Goal: Information Seeking & Learning: Find specific fact

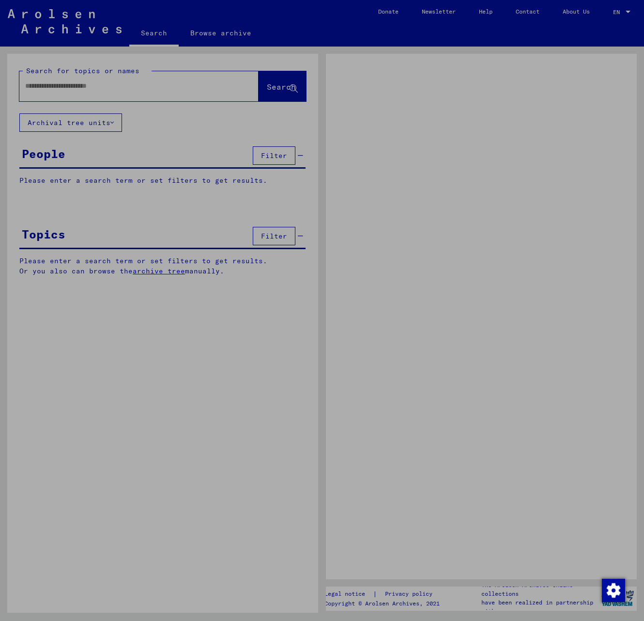
type input "***"
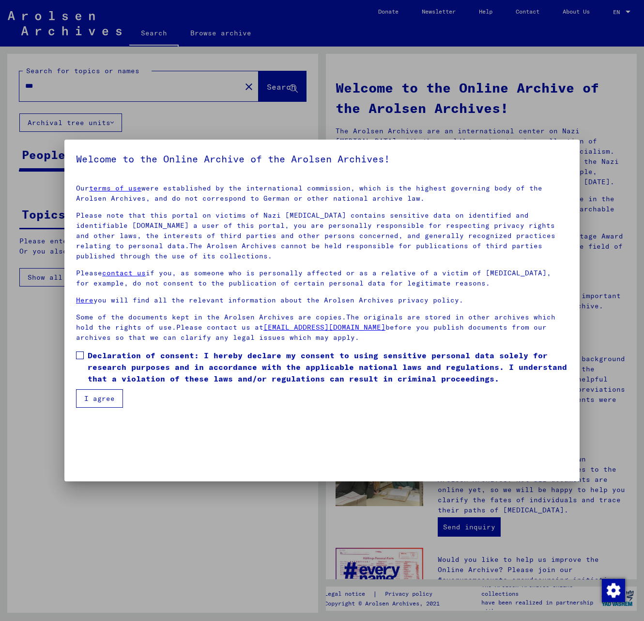
click at [80, 361] on label "Declaration of consent: I hereby declare my consent to using sensitive personal…" at bounding box center [322, 366] width 492 height 35
click at [84, 395] on button "I agree" at bounding box center [99, 398] width 47 height 18
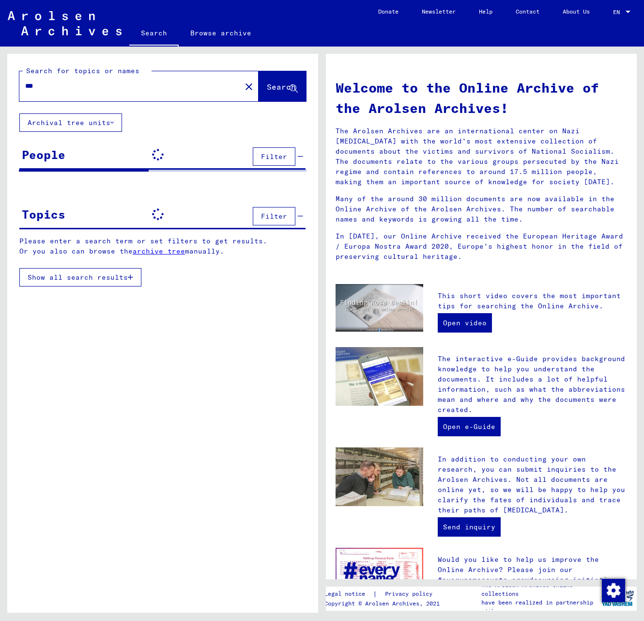
click at [243, 85] on mat-icon "close" at bounding box center [249, 87] width 12 height 12
click at [283, 88] on span "Search" at bounding box center [281, 87] width 29 height 10
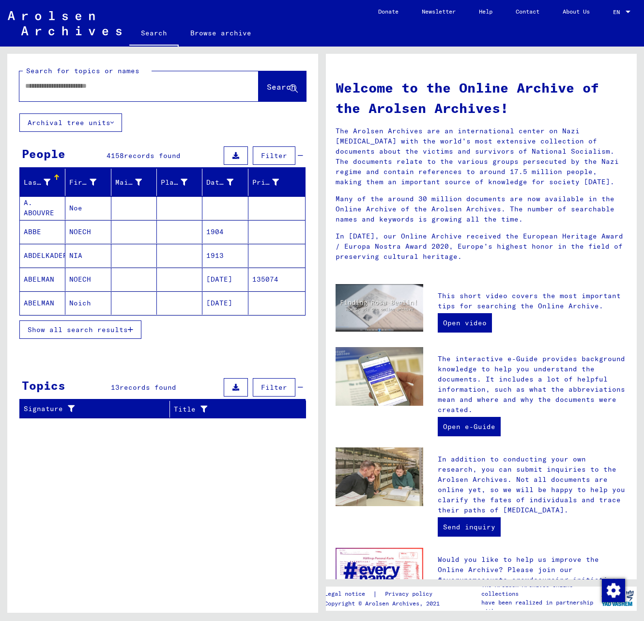
click at [134, 93] on div at bounding box center [124, 86] width 210 height 22
click at [104, 86] on input "text" at bounding box center [127, 86] width 204 height 10
type input "***"
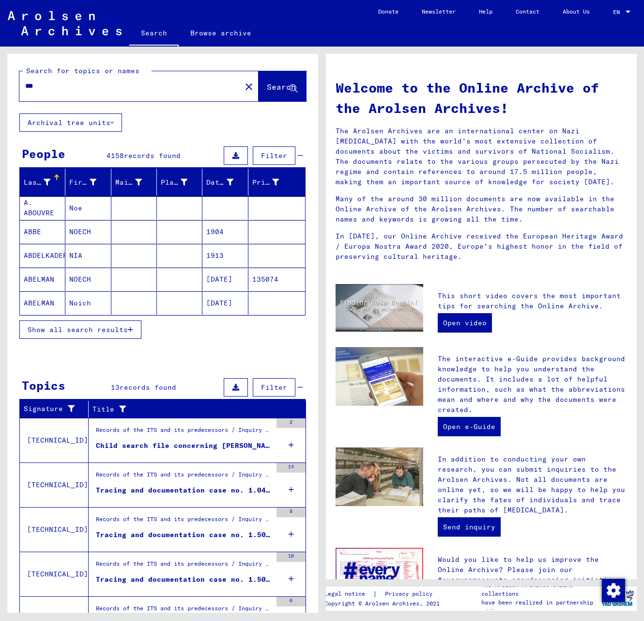
click at [107, 330] on span "Show all search results" at bounding box center [78, 329] width 100 height 9
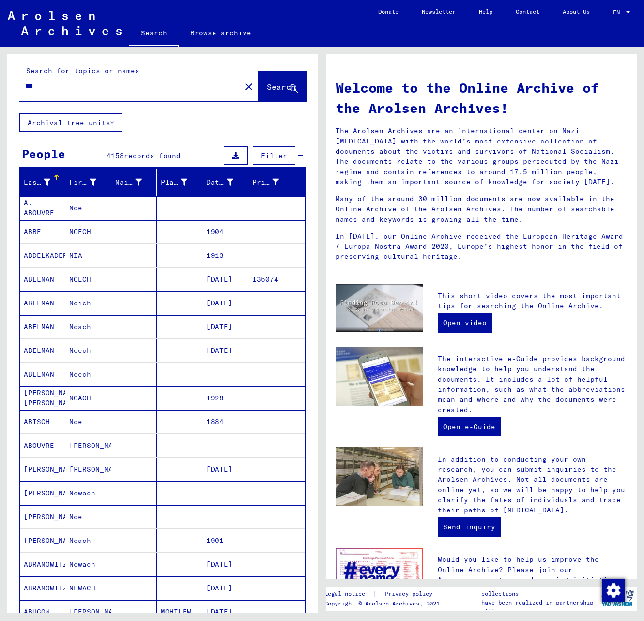
click at [264, 155] on span "Filter" at bounding box center [274, 155] width 26 height 9
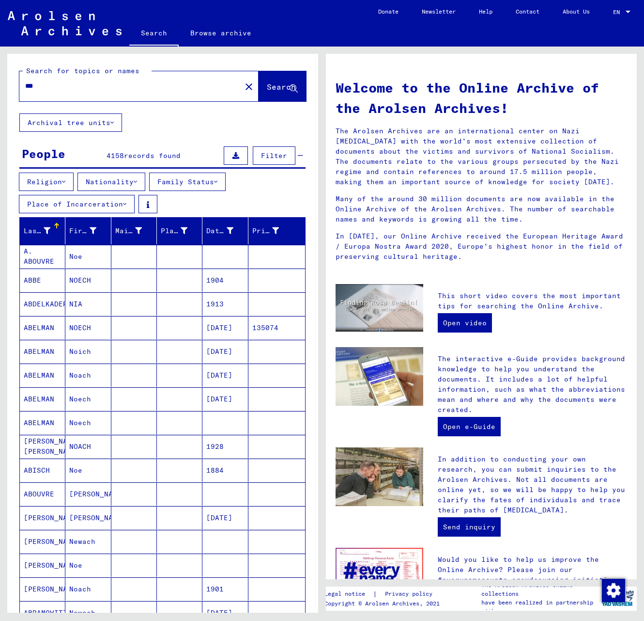
click at [105, 180] on button "Nationality" at bounding box center [112, 181] width 68 height 18
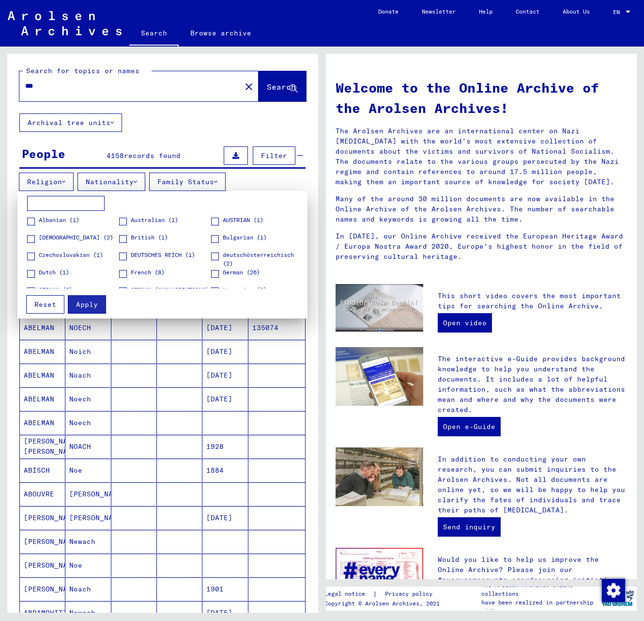
scroll to position [97, 0]
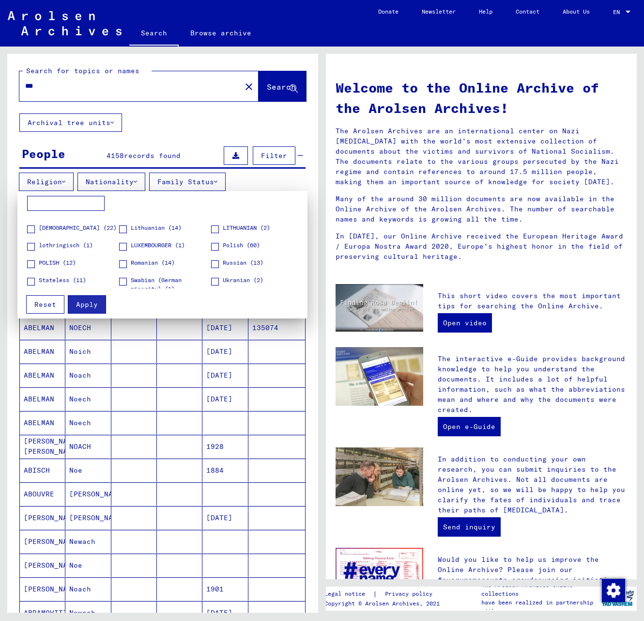
click at [211, 244] on span at bounding box center [215, 247] width 8 height 8
click at [31, 263] on span at bounding box center [31, 264] width 8 height 8
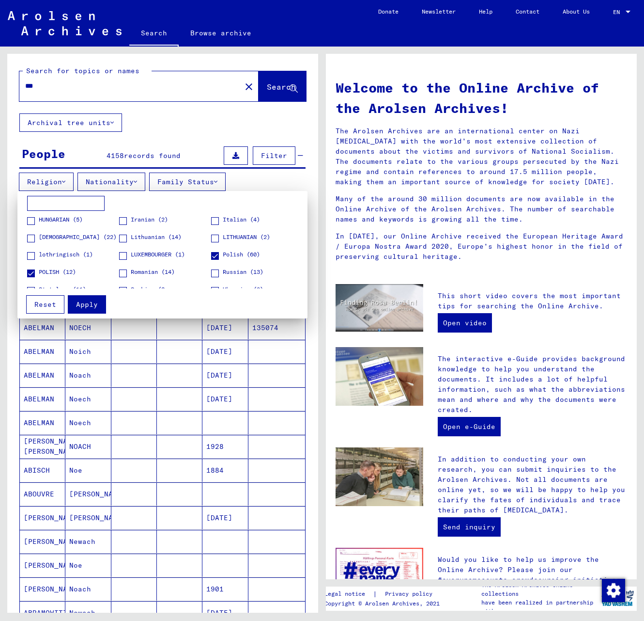
scroll to position [70, 0]
click at [89, 304] on span "Apply" at bounding box center [87, 304] width 22 height 9
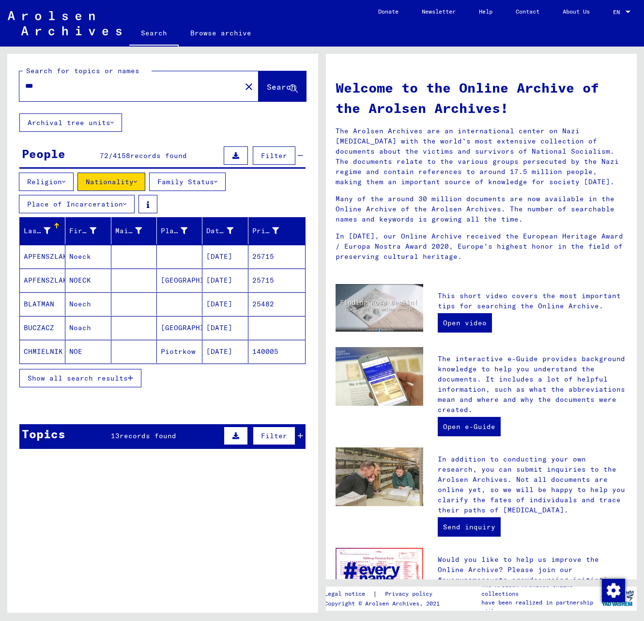
click at [53, 184] on button "Religion" at bounding box center [46, 181] width 55 height 18
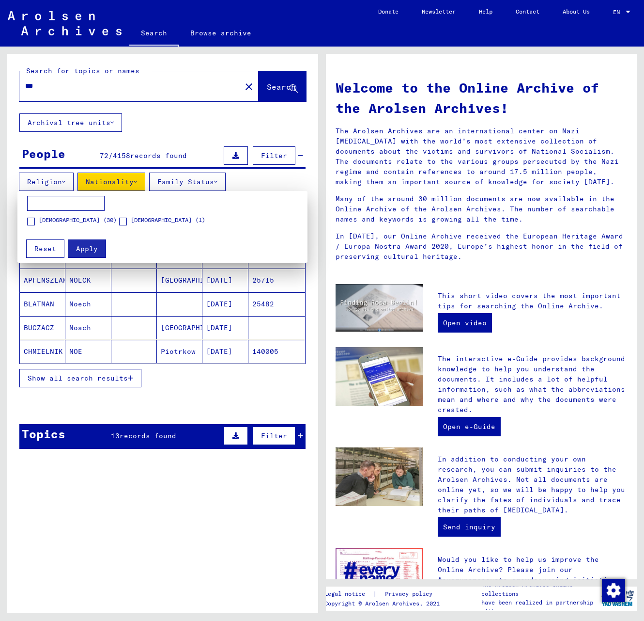
drag, startPoint x: 125, startPoint y: 220, endPoint x: 114, endPoint y: 227, distance: 13.3
click at [125, 219] on span at bounding box center [123, 221] width 8 height 8
click at [81, 247] on span "Apply" at bounding box center [87, 248] width 22 height 9
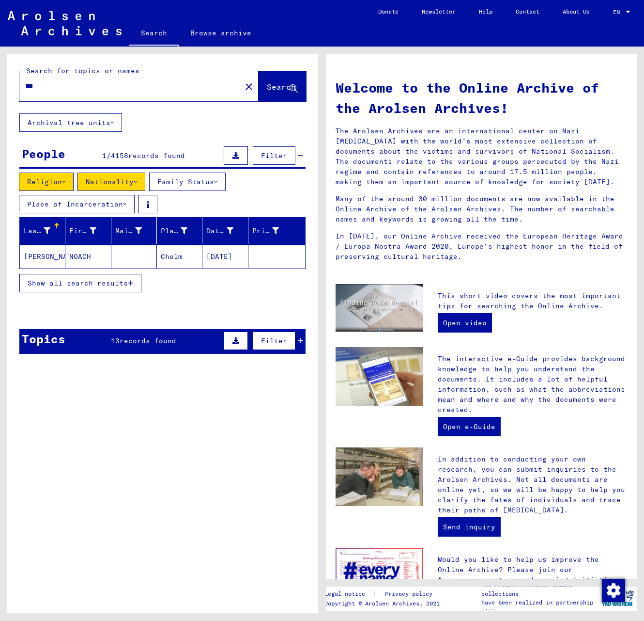
click at [60, 185] on button "Religion" at bounding box center [46, 181] width 55 height 18
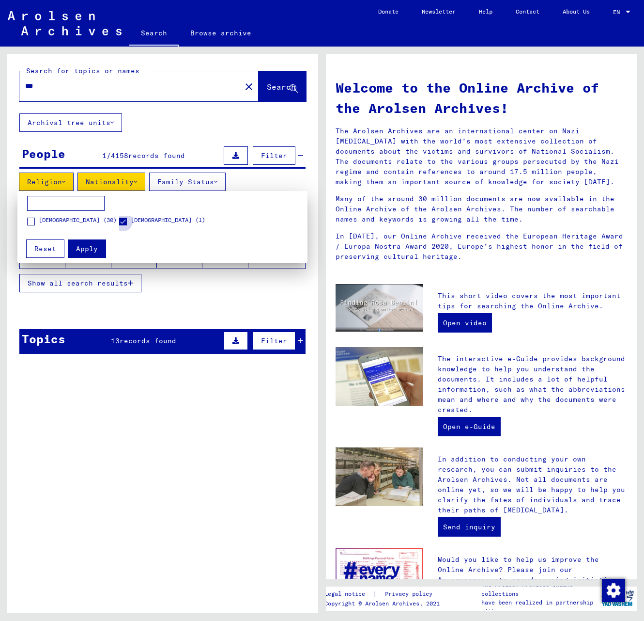
click at [124, 218] on span at bounding box center [123, 221] width 8 height 8
click at [90, 245] on span "Apply" at bounding box center [87, 248] width 22 height 9
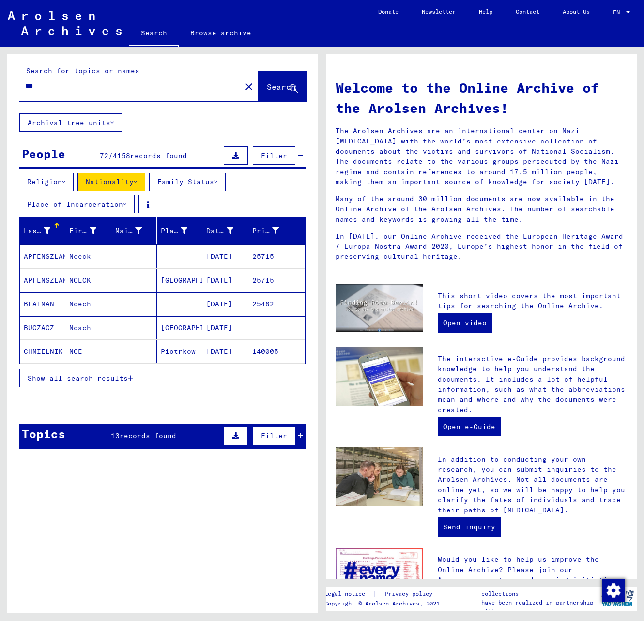
click at [118, 377] on span "Show all search results" at bounding box center [78, 377] width 100 height 9
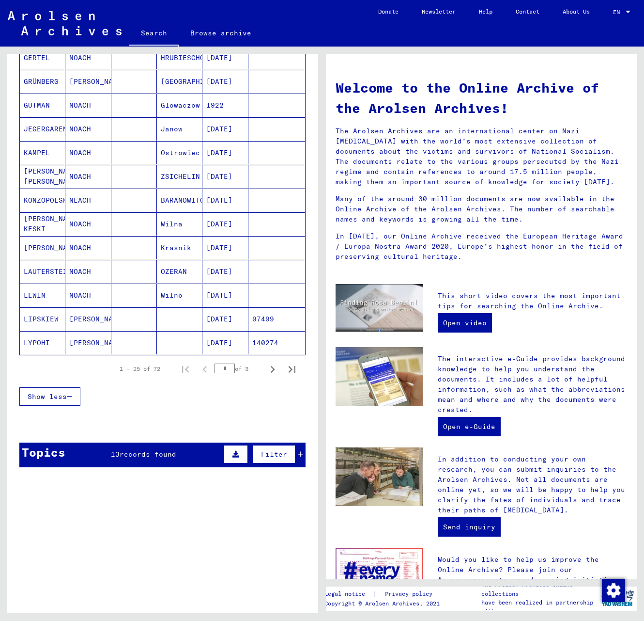
scroll to position [484, 0]
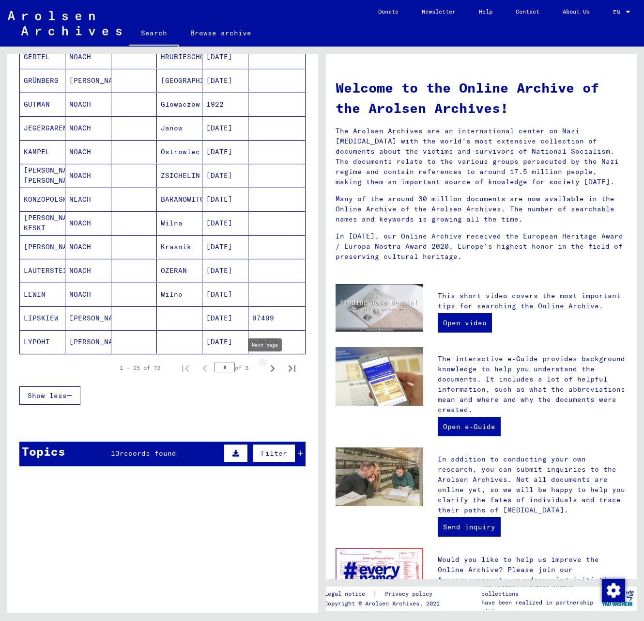
click at [266, 368] on icon "Next page" at bounding box center [273, 368] width 14 height 14
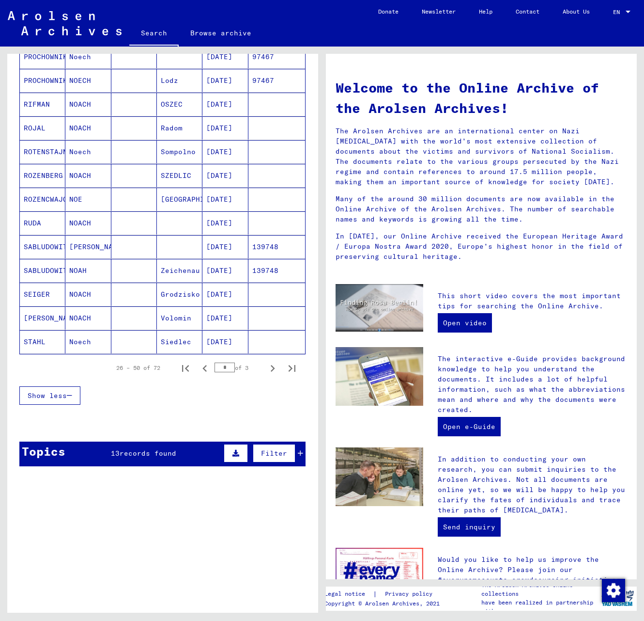
click at [266, 368] on icon "Next page" at bounding box center [273, 368] width 14 height 14
type input "*"
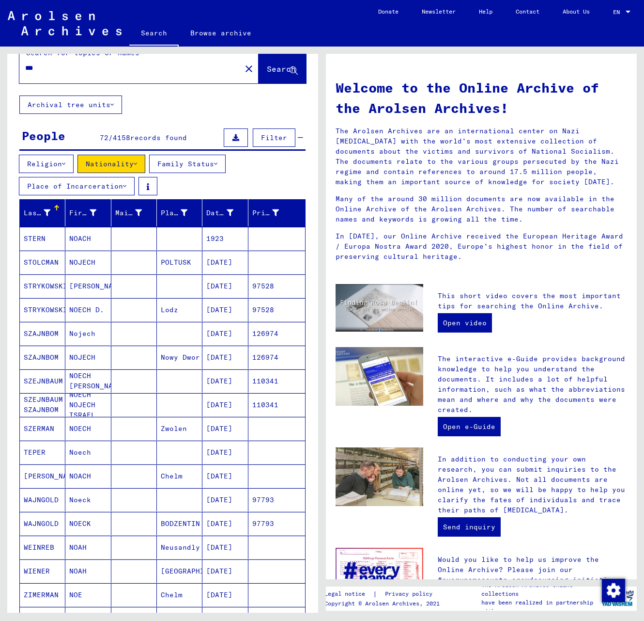
scroll to position [48, 0]
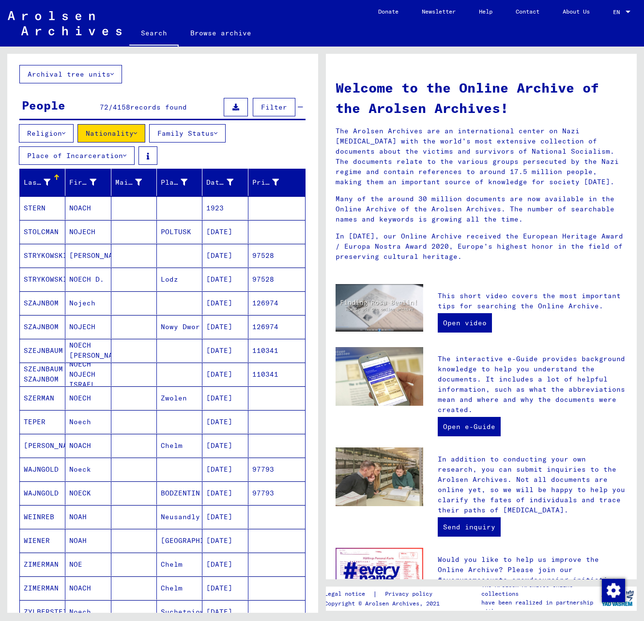
click at [124, 130] on button "Nationality" at bounding box center [112, 133] width 68 height 18
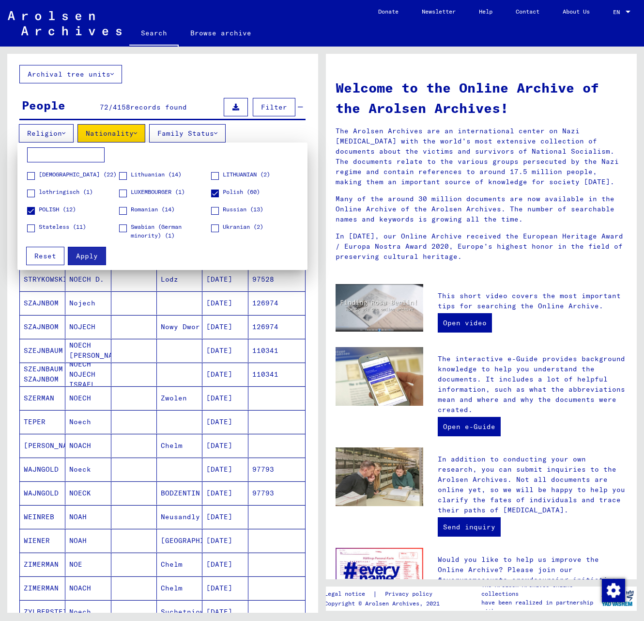
scroll to position [119, 0]
click at [211, 210] on span at bounding box center [215, 211] width 8 height 8
click at [211, 191] on span at bounding box center [215, 194] width 8 height 8
click at [29, 208] on span at bounding box center [31, 211] width 8 height 8
click at [26, 226] on div "[DEMOGRAPHIC_DATA] (1) [DEMOGRAPHIC_DATA] (1) [DEMOGRAPHIC_DATA] (1) [DEMOGRAPH…" at bounding box center [162, 193] width 280 height 93
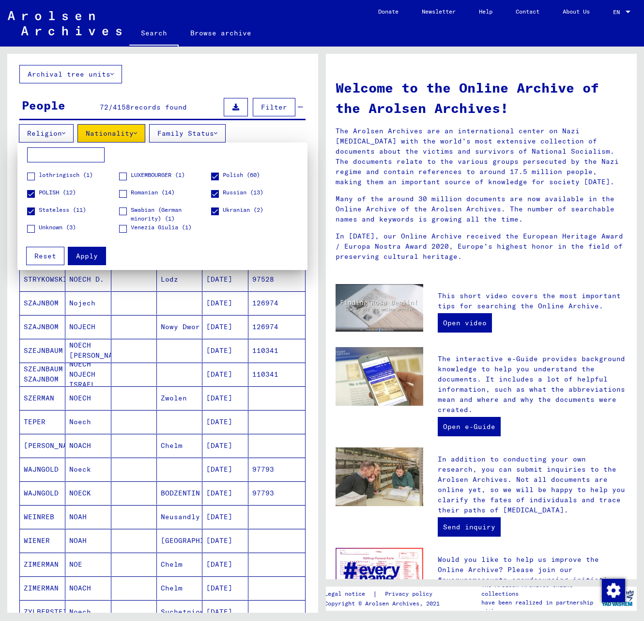
click at [26, 227] on div "[DEMOGRAPHIC_DATA] (1) [DEMOGRAPHIC_DATA] (1) [DEMOGRAPHIC_DATA] (1) [DEMOGRAPH…" at bounding box center [162, 193] width 280 height 93
click at [33, 230] on span at bounding box center [31, 229] width 8 height 8
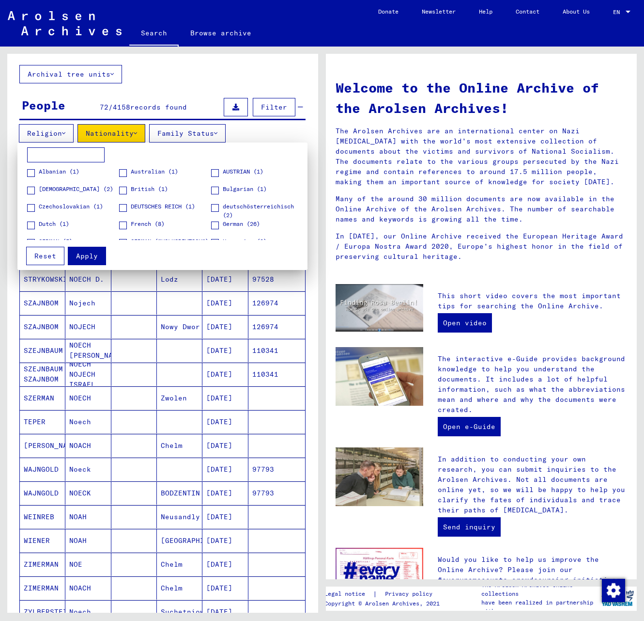
scroll to position [48, 0]
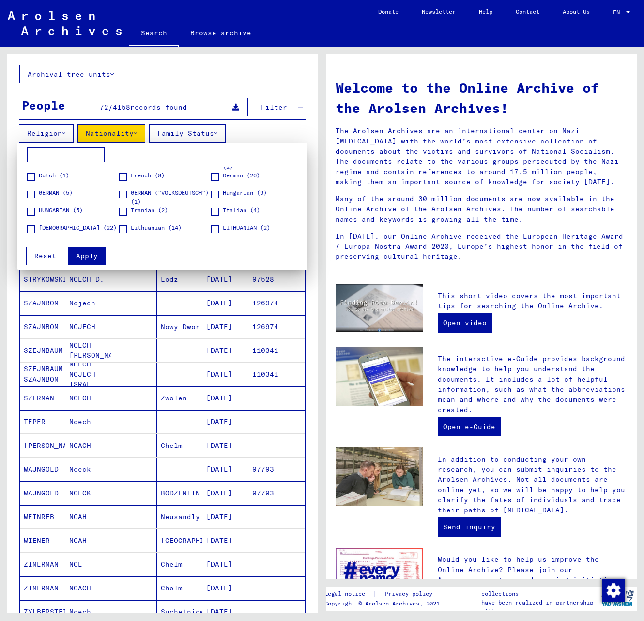
click at [212, 176] on span at bounding box center [215, 177] width 8 height 8
click at [30, 194] on span at bounding box center [31, 194] width 8 height 8
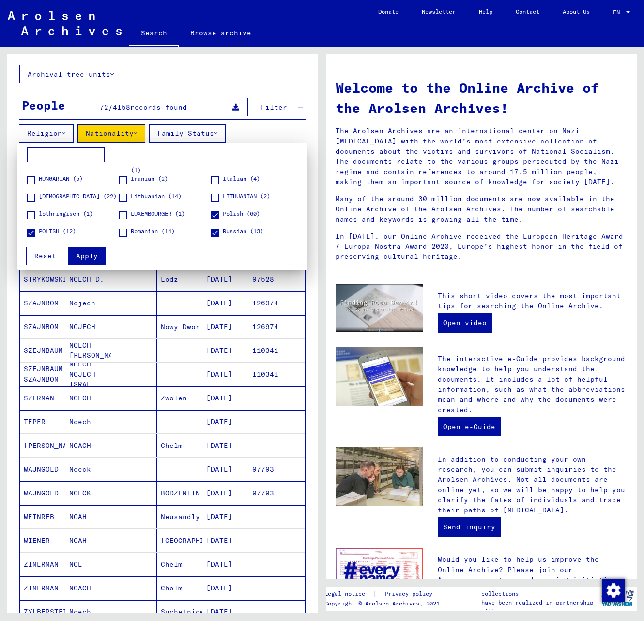
scroll to position [97, 0]
click at [79, 254] on span "Apply" at bounding box center [87, 255] width 22 height 9
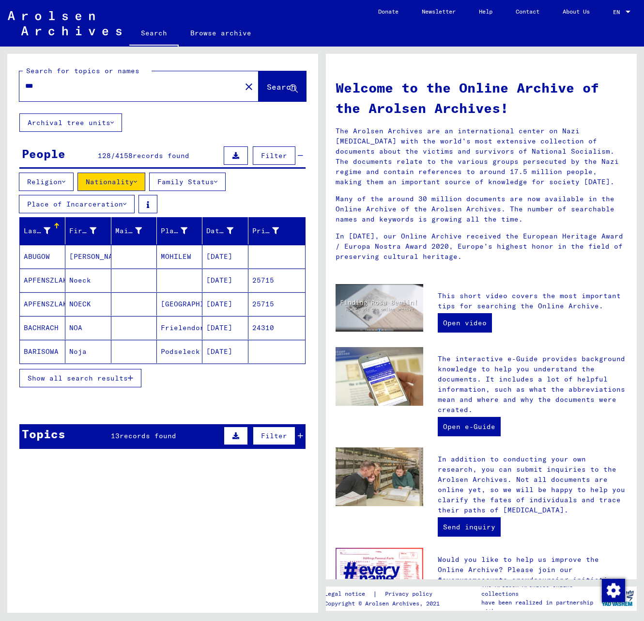
click at [117, 386] on button "Show all search results" at bounding box center [80, 378] width 122 height 18
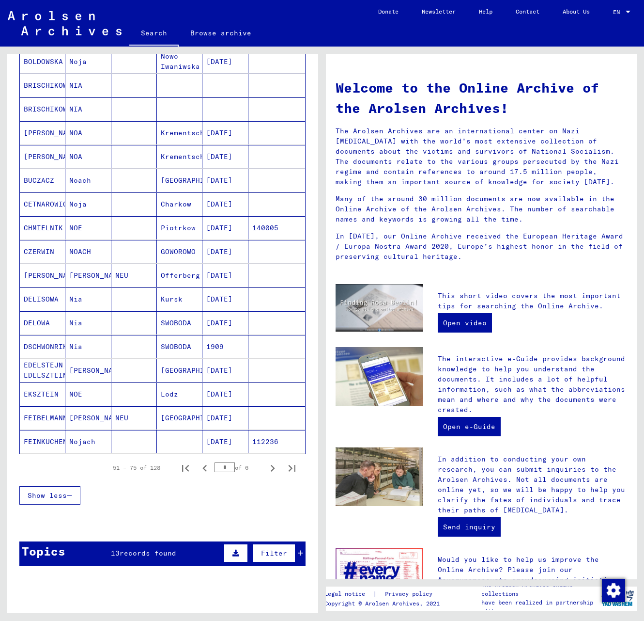
scroll to position [436, 0]
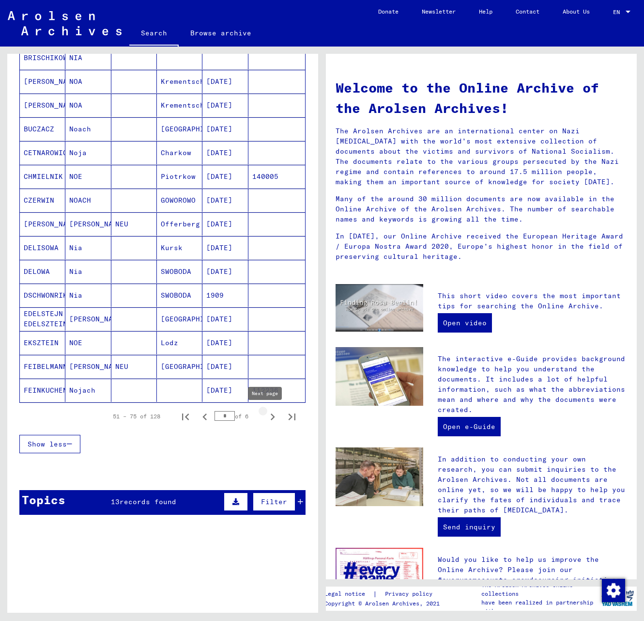
click at [266, 416] on icon "Next page" at bounding box center [273, 417] width 14 height 14
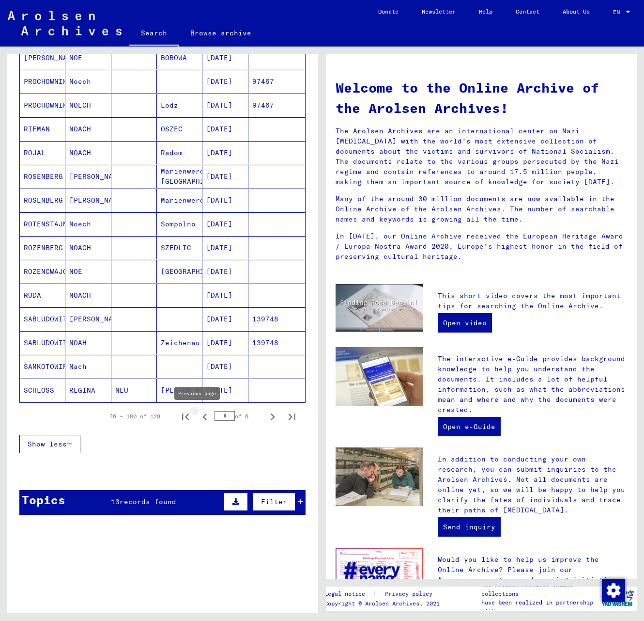
click at [198, 417] on icon "Previous page" at bounding box center [205, 417] width 14 height 14
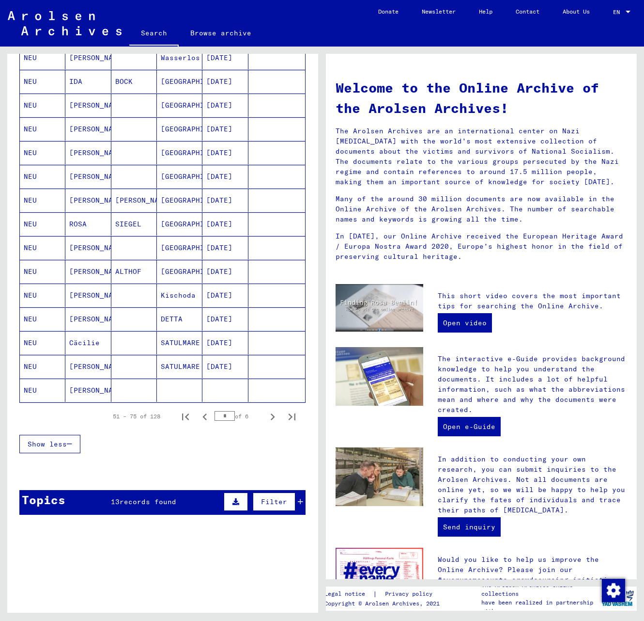
click at [198, 417] on icon "Previous page" at bounding box center [205, 417] width 14 height 14
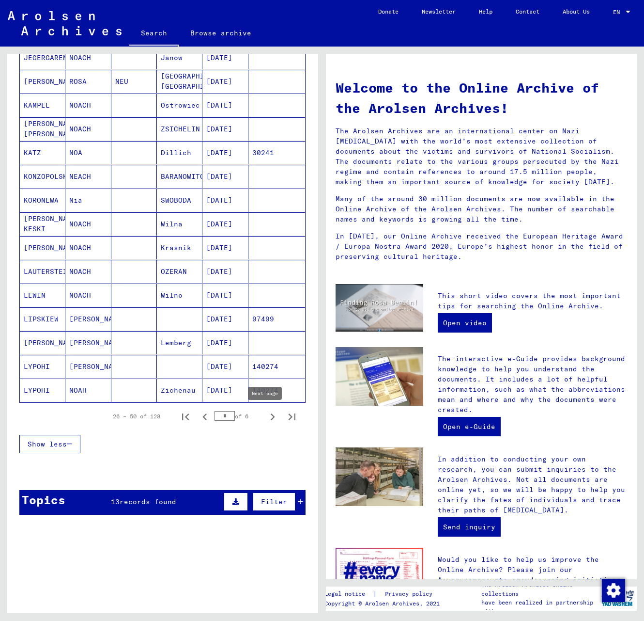
click at [266, 418] on icon "Next page" at bounding box center [273, 417] width 14 height 14
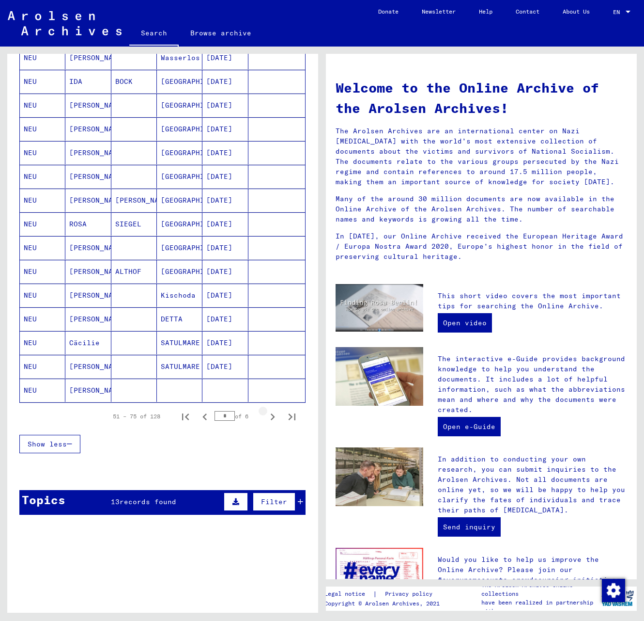
click at [266, 418] on icon "Next page" at bounding box center [273, 417] width 14 height 14
type input "*"
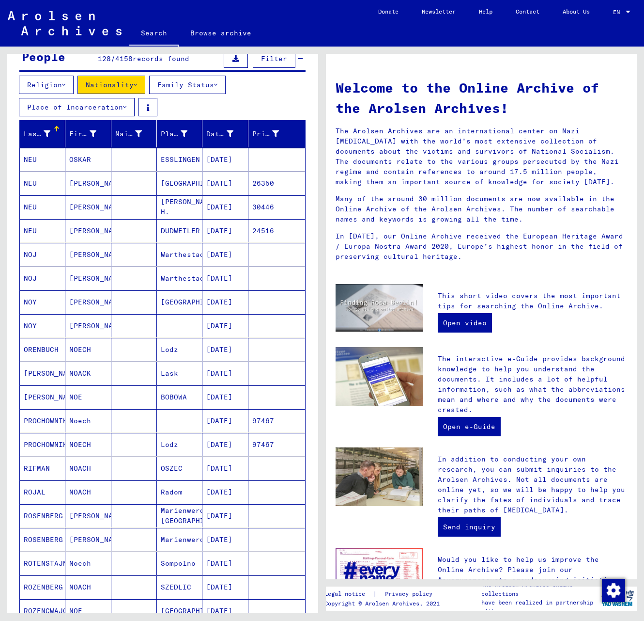
scroll to position [145, 0]
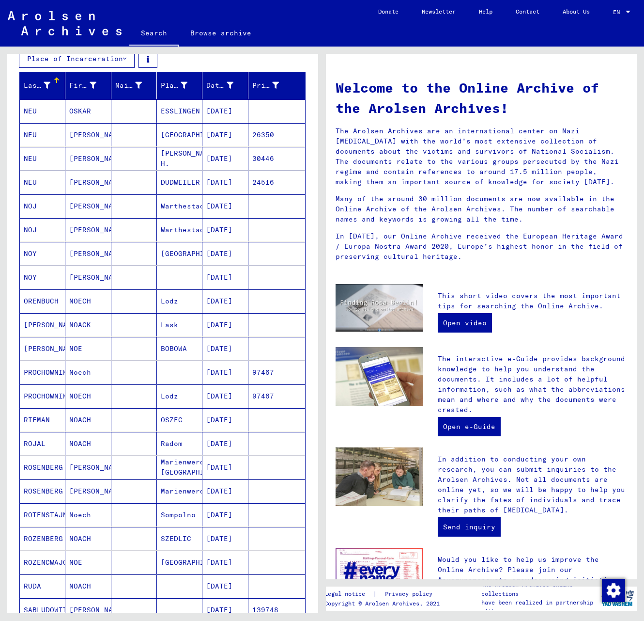
click at [126, 209] on mat-cell at bounding box center [134, 205] width 46 height 23
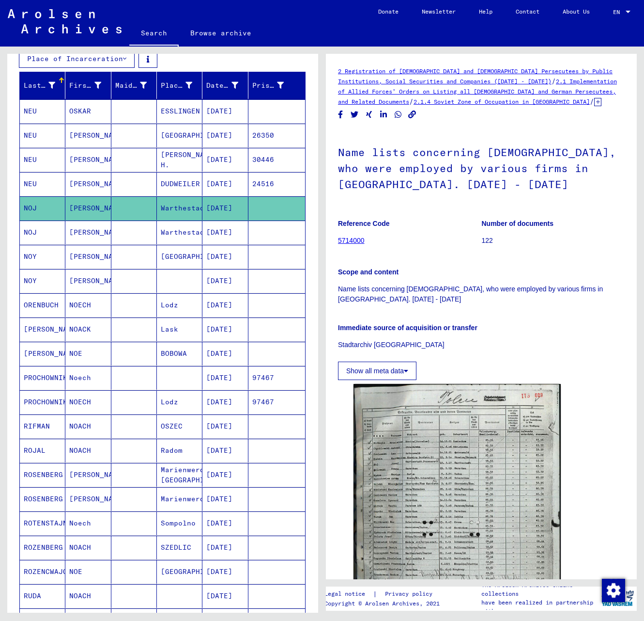
click at [126, 253] on mat-cell at bounding box center [134, 257] width 46 height 24
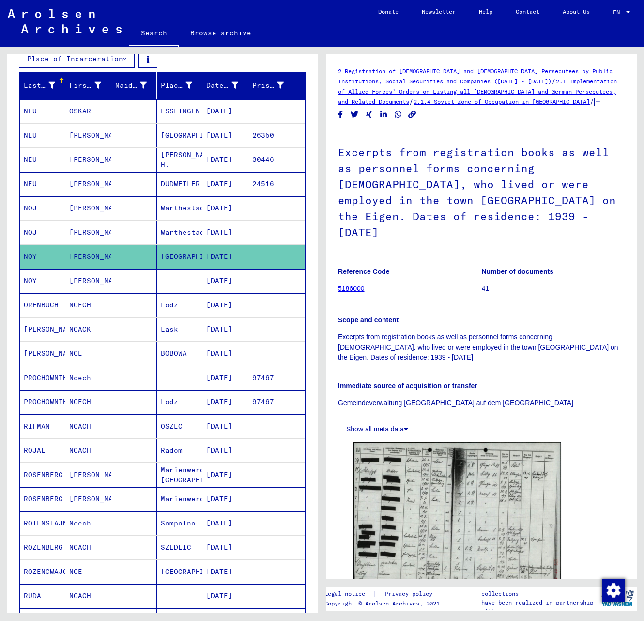
click at [125, 208] on mat-cell at bounding box center [134, 208] width 46 height 24
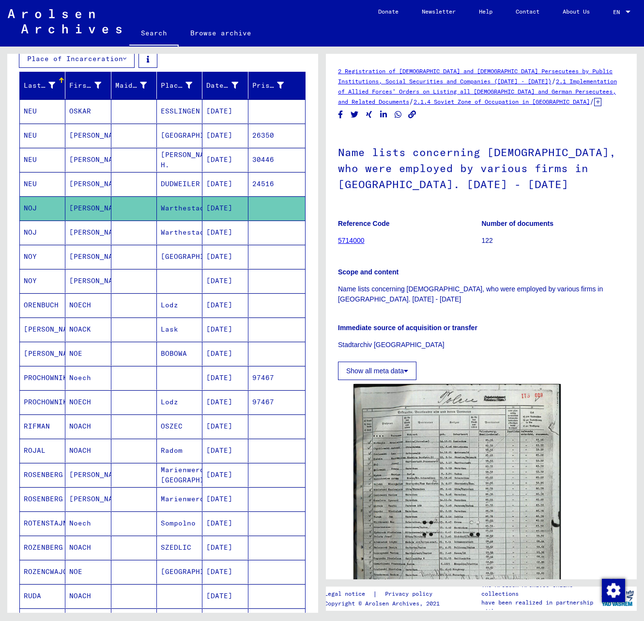
click at [115, 232] on mat-cell at bounding box center [134, 232] width 46 height 24
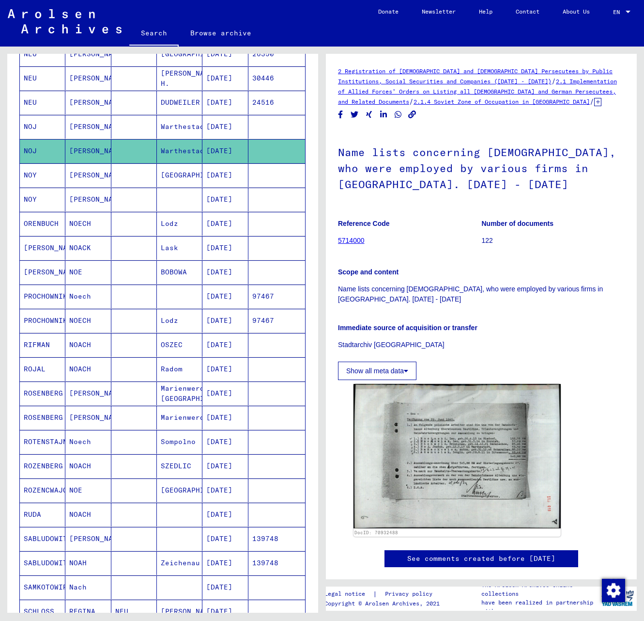
scroll to position [436, 0]
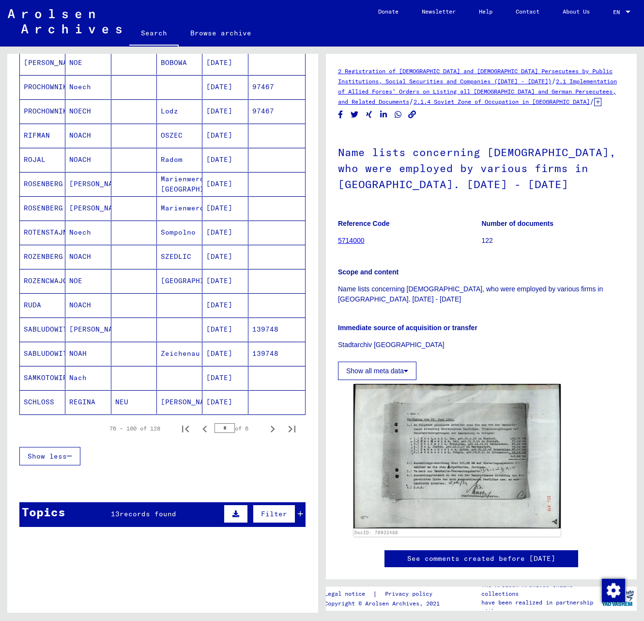
click at [199, 523] on div "Topics 13 records found Filter" at bounding box center [162, 514] width 286 height 25
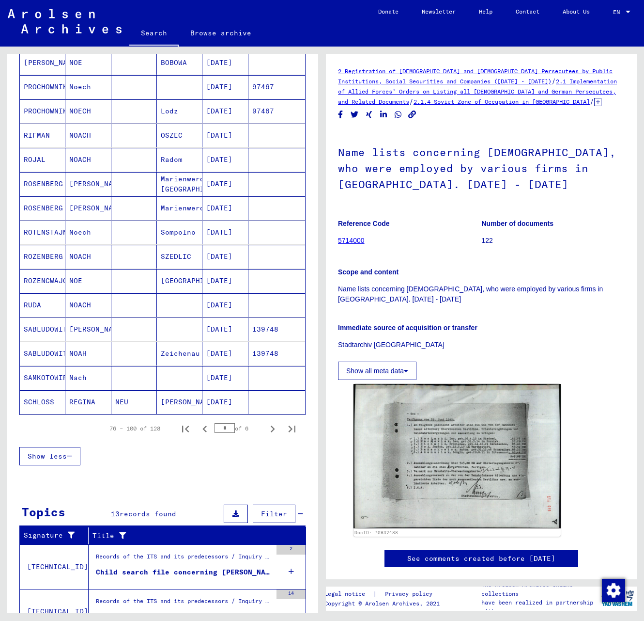
scroll to position [620, 0]
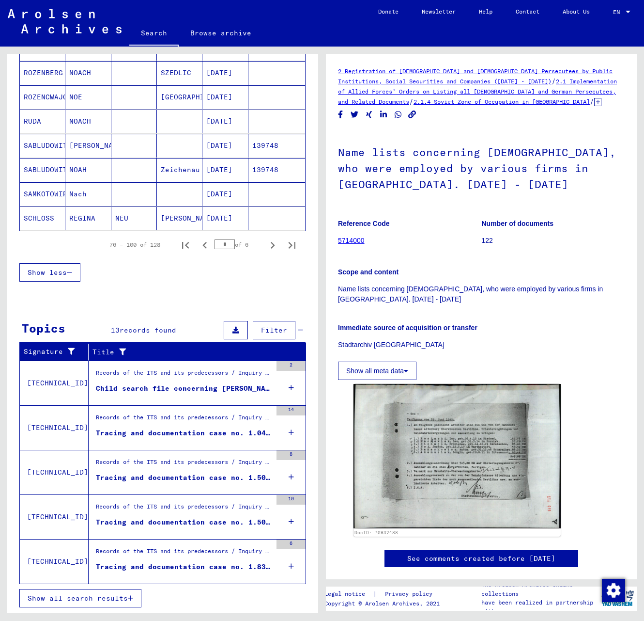
click at [212, 388] on div "Child search file concerning [PERSON_NAME]" at bounding box center [184, 388] width 176 height 10
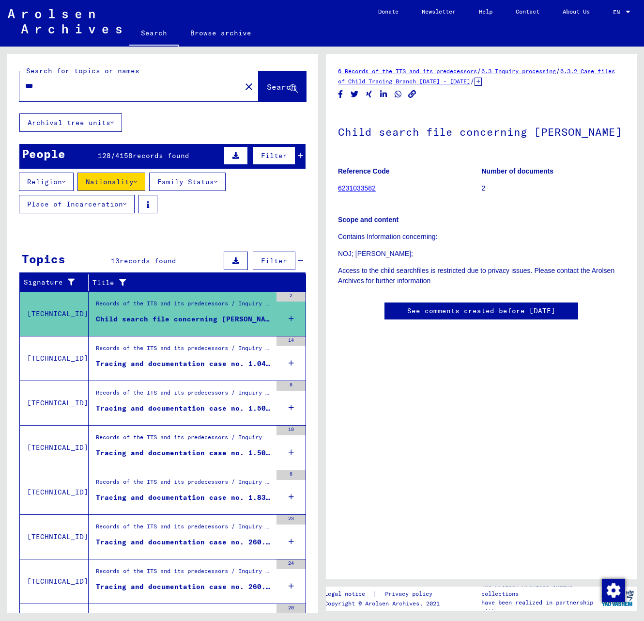
click at [207, 362] on div "Tracing and documentation case no. 1.040.327 for [PERSON_NAME] born [DEMOGRAPHI…" at bounding box center [184, 363] width 176 height 10
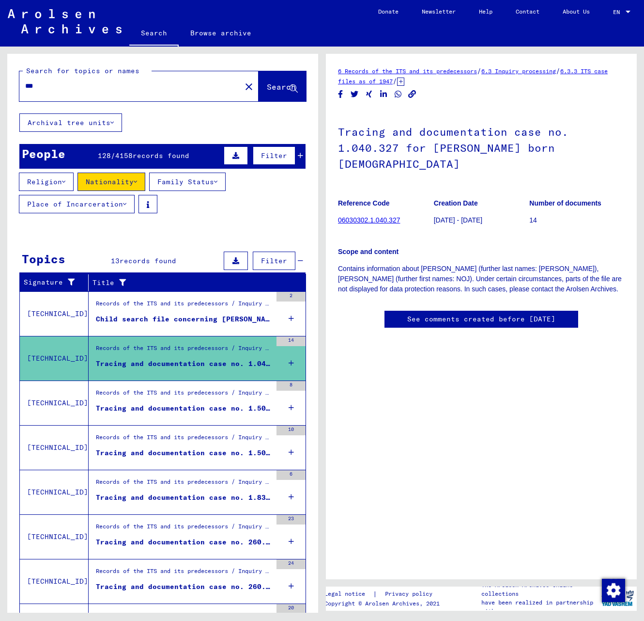
click at [203, 410] on div "Tracing and documentation case no. 1.508.090 for [PERSON_NAME] born [DEMOGRAPHI…" at bounding box center [184, 408] width 176 height 10
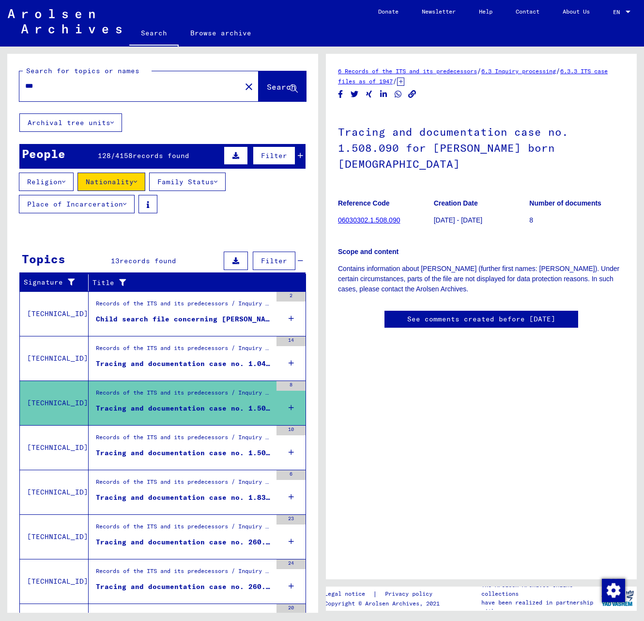
click at [200, 458] on figure "Tracing and documentation case no. 1.508.091 for NOJ, [PERSON_NAME] born [DEMOG…" at bounding box center [184, 455] width 176 height 15
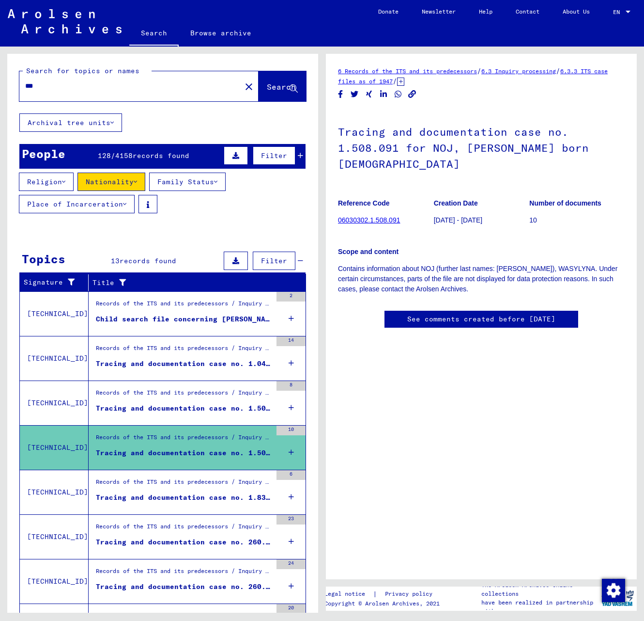
click at [198, 498] on div "Tracing and documentation case no. 1.835.282 for [PERSON_NAME] born [DEMOGRAPHI…" at bounding box center [184, 497] width 176 height 10
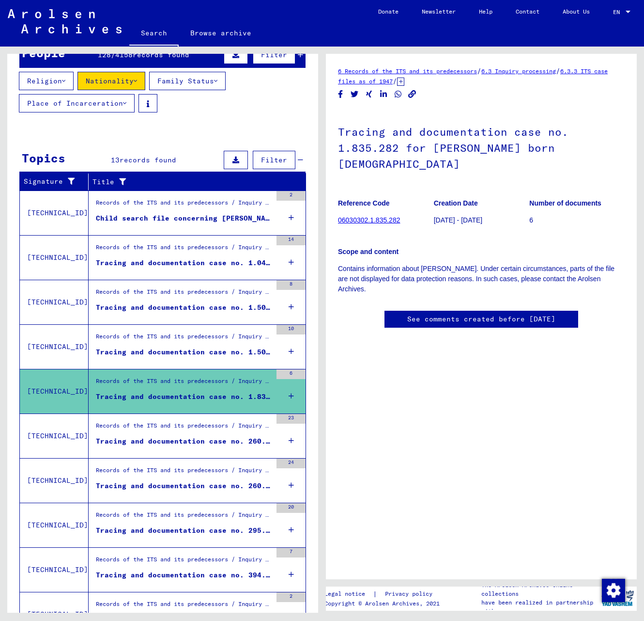
scroll to position [97, 0]
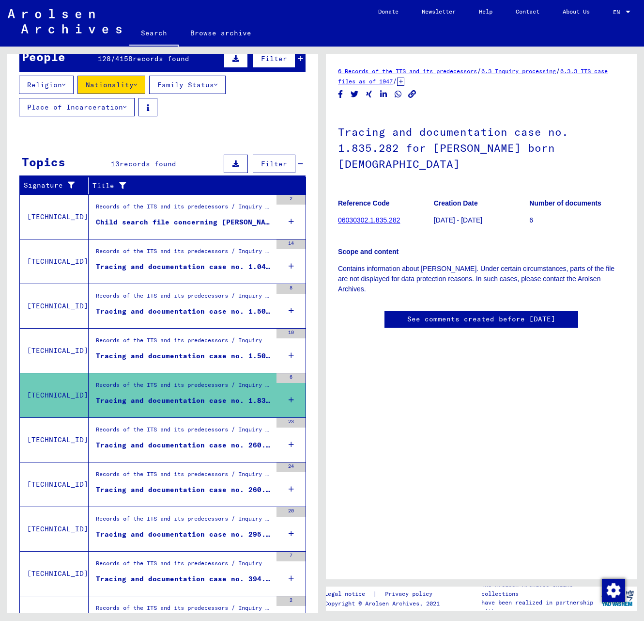
click at [203, 443] on div "Tracing and documentation case no. 260.114 for [PERSON_NAME] born [DEMOGRAPHIC_…" at bounding box center [184, 445] width 176 height 10
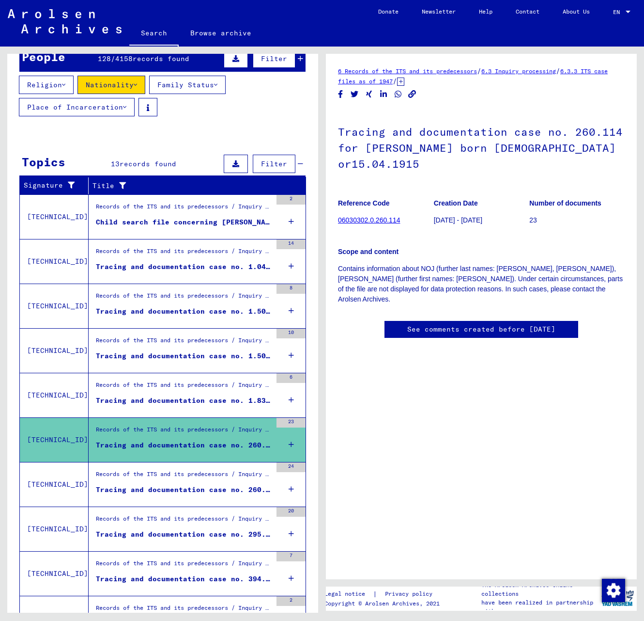
click at [212, 494] on div "Tracing and documentation case no. 260.115 for NOJ, [PERSON_NAME] born [DEMOGRA…" at bounding box center [184, 489] width 176 height 10
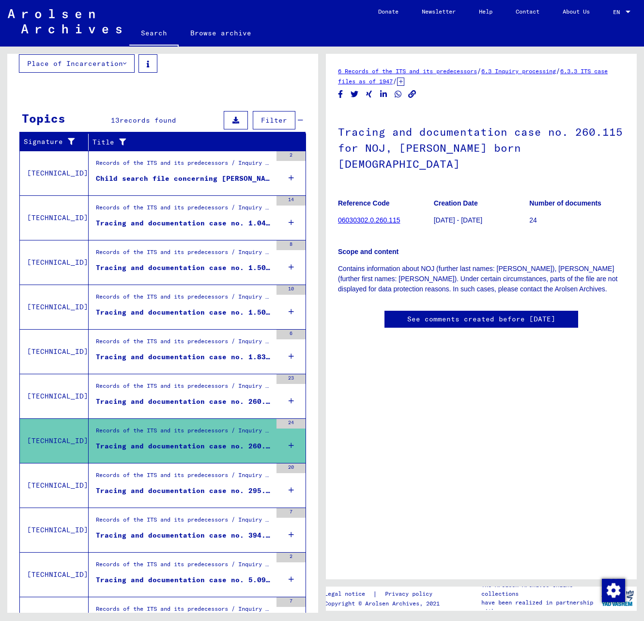
scroll to position [194, 0]
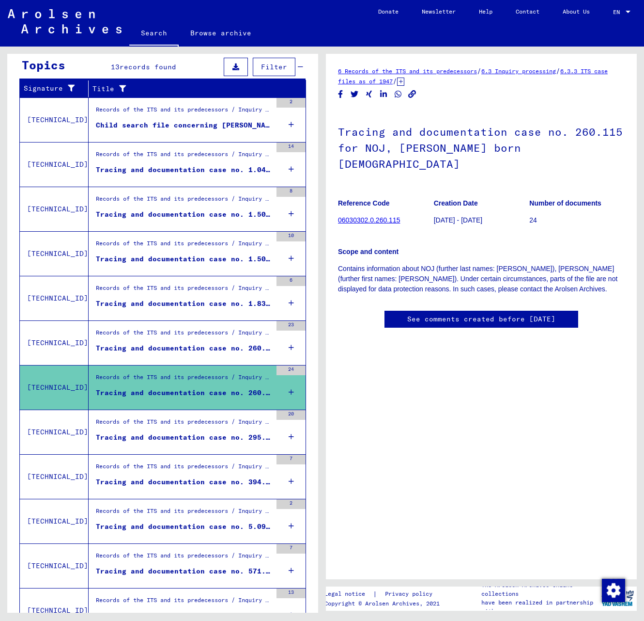
click at [215, 441] on div "Tracing and documentation case no. 295.810 for [PERSON_NAME], [PERSON_NAME] bor…" at bounding box center [184, 437] width 176 height 10
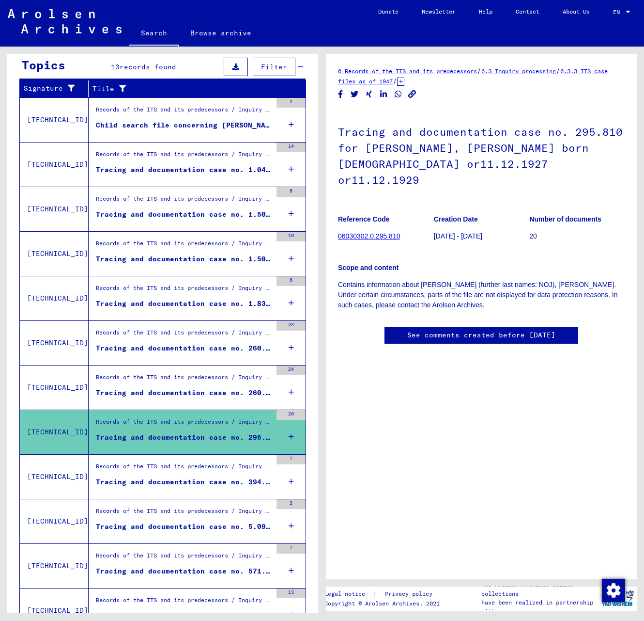
click at [210, 484] on div "Tracing and documentation case no. 394.514 for NOJ, RUTA born [DEMOGRAPHIC_DATA…" at bounding box center [184, 482] width 176 height 10
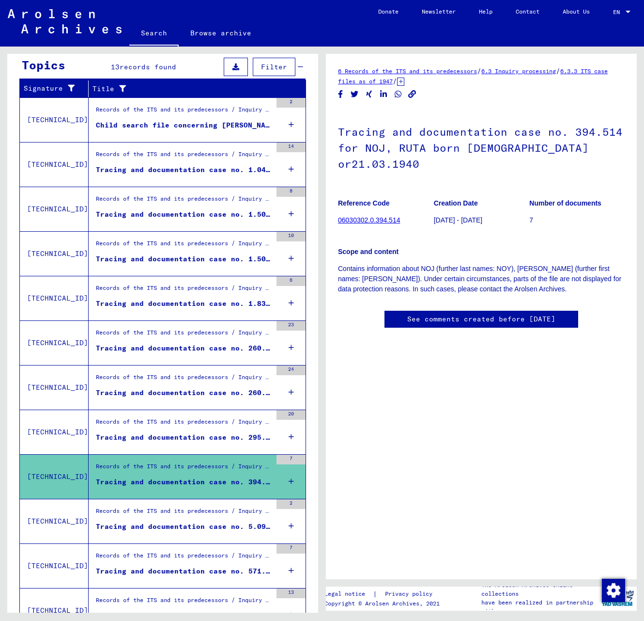
click at [204, 528] on div "Tracing and documentation case no. 5.099.196 for [PERSON_NAME] born [DEMOGRAPHI…" at bounding box center [184, 526] width 176 height 10
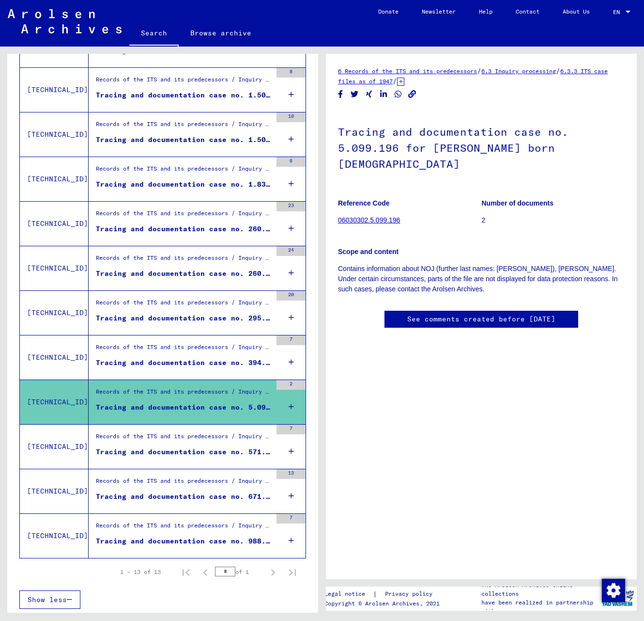
scroll to position [314, 0]
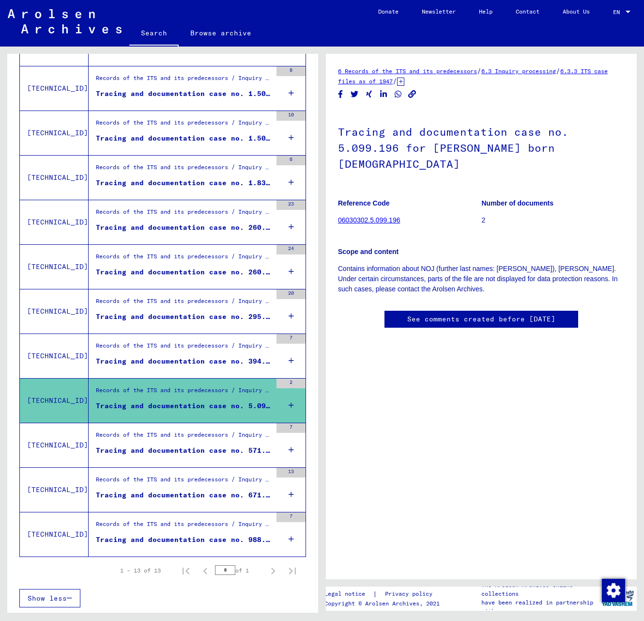
click at [199, 447] on div "Tracing and documentation case no. 571.333 for [PERSON_NAME][DEMOGRAPHIC_DATA] …" at bounding box center [184, 450] width 176 height 10
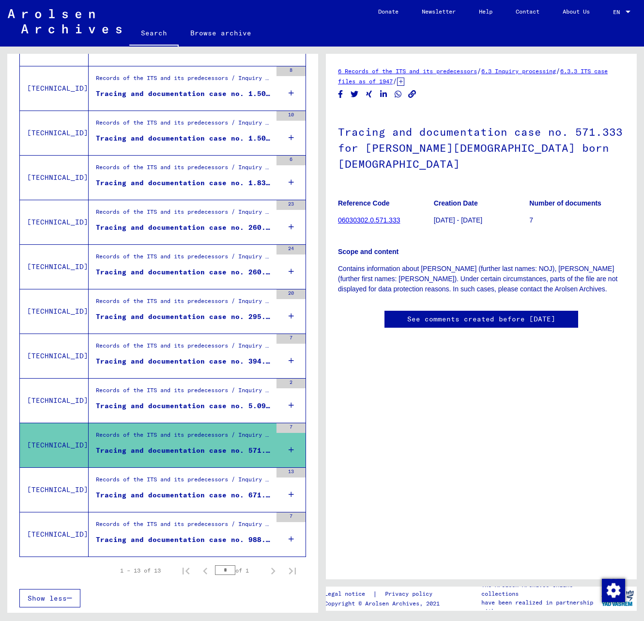
click at [204, 498] on div "Tracing and documentation case no. 671.766 for [PERSON_NAME], CWI born [DEMOGRA…" at bounding box center [184, 495] width 176 height 10
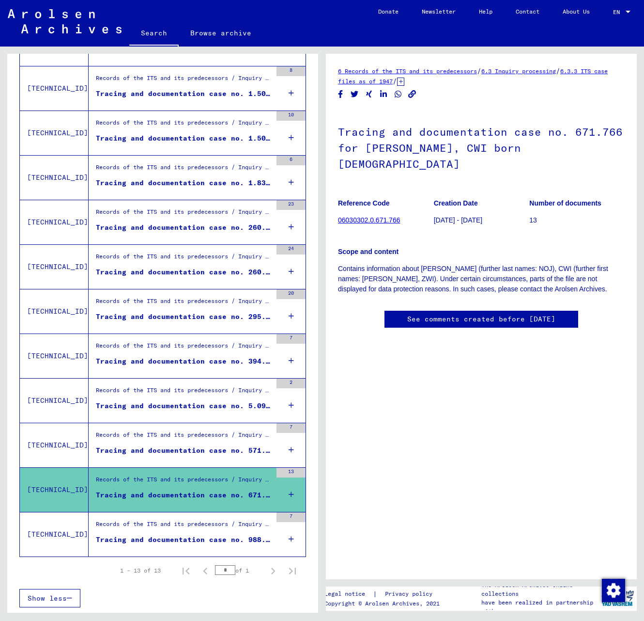
click at [203, 535] on div "Tracing and documentation case no. 988.339 for [PERSON_NAME] born [DEMOGRAPHIC_…" at bounding box center [184, 539] width 176 height 10
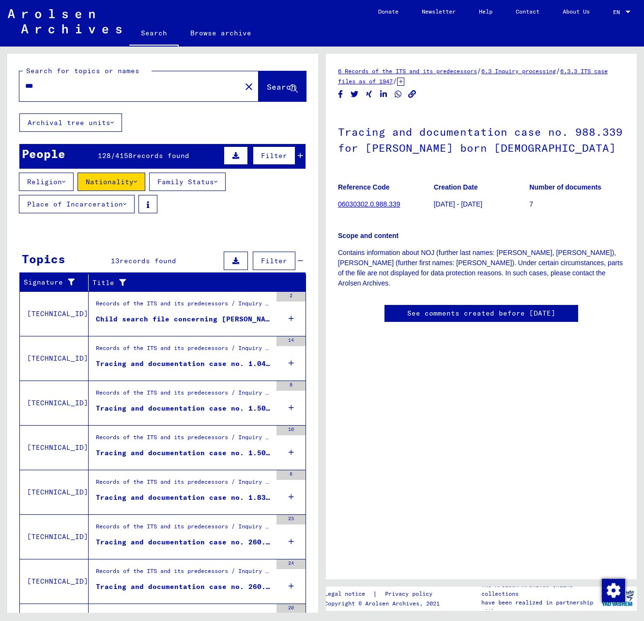
click at [195, 155] on div "People 128 / 4158 records found Filter" at bounding box center [162, 156] width 286 height 25
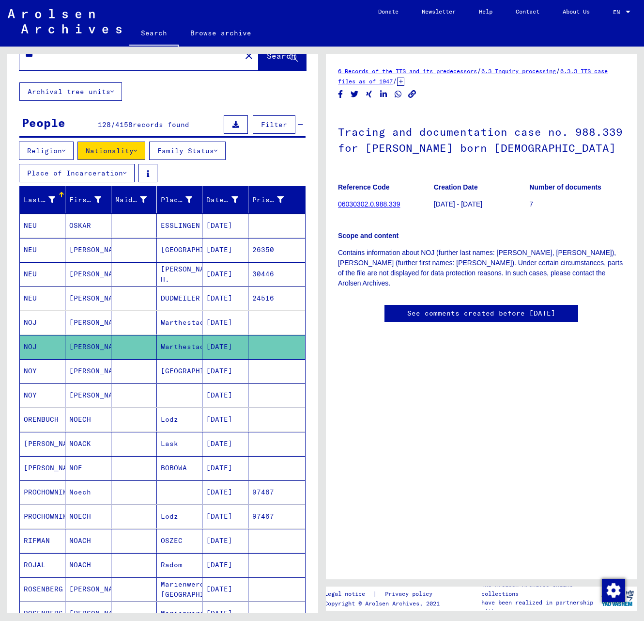
scroll to position [48, 0]
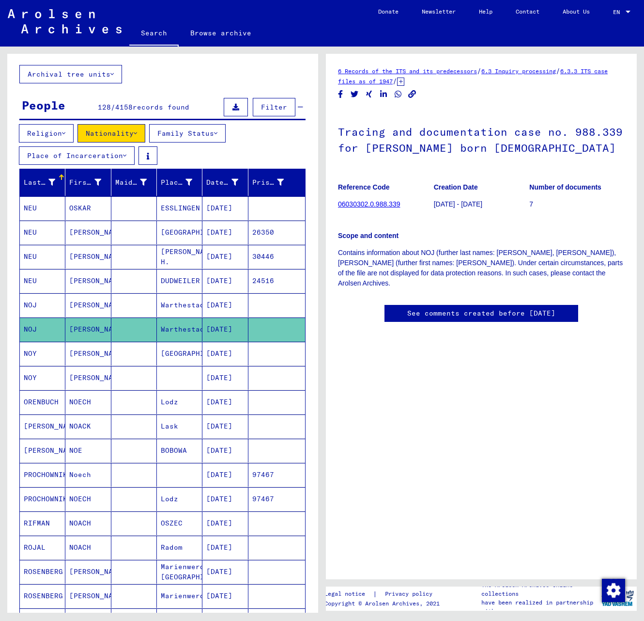
click at [98, 305] on mat-cell "[PERSON_NAME]" at bounding box center [88, 305] width 46 height 24
